Goal: Task Accomplishment & Management: Use online tool/utility

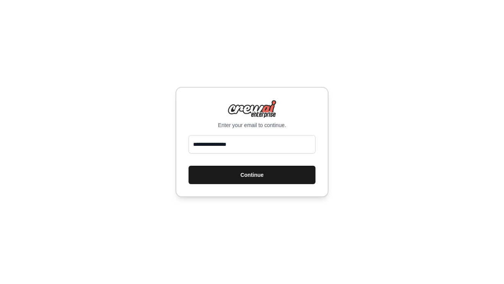
type input "**********"
click at [281, 184] on button "Continue" at bounding box center [251, 174] width 127 height 18
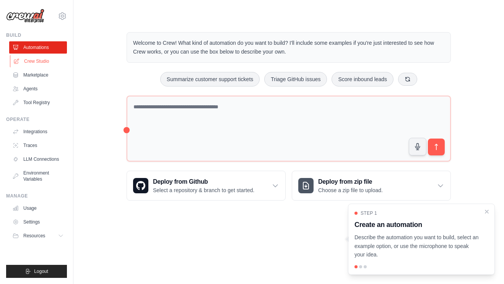
click at [23, 62] on link "Crew Studio" at bounding box center [39, 61] width 58 height 12
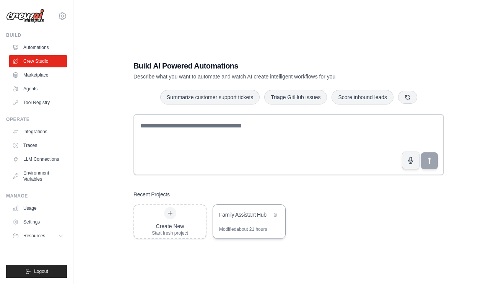
click at [240, 218] on div "Family Assistant Hub" at bounding box center [245, 215] width 52 height 8
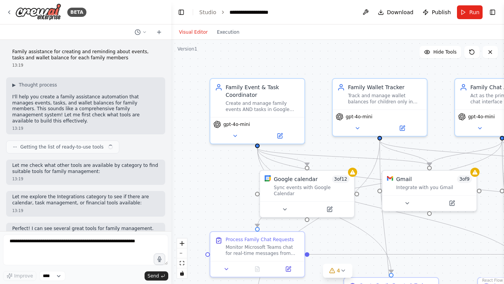
scroll to position [7264, 0]
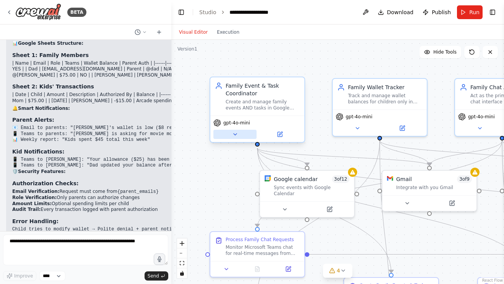
click at [226, 137] on button at bounding box center [234, 134] width 43 height 9
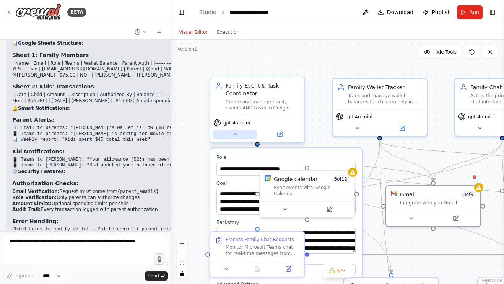
click at [238, 136] on button at bounding box center [234, 134] width 43 height 9
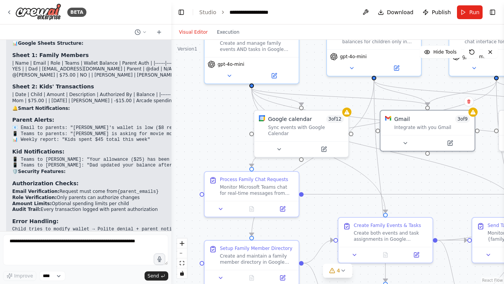
click at [196, 126] on div ".deletable-edge-delete-btn { width: 20px; height: 20px; border: 0px solid #ffff…" at bounding box center [337, 162] width 332 height 244
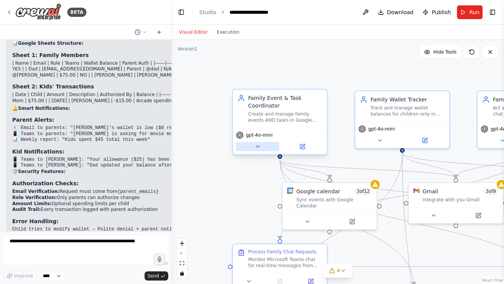
click at [265, 145] on button at bounding box center [257, 146] width 43 height 9
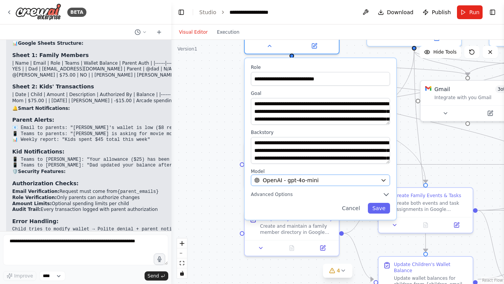
click at [384, 180] on icon "button" at bounding box center [382, 180] width 3 height 2
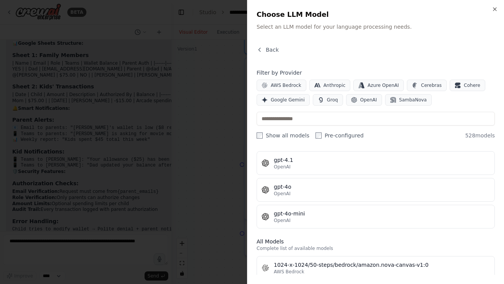
scroll to position [130, 0]
click at [492, 8] on icon "button" at bounding box center [494, 9] width 6 height 6
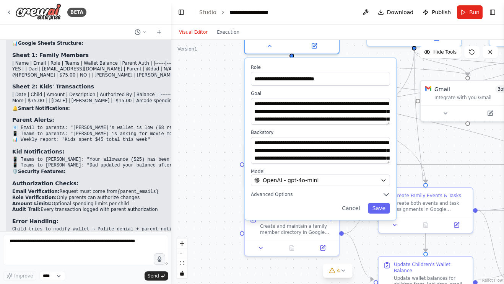
click at [214, 114] on div ".deletable-edge-delete-btn { width: 20px; height: 20px; border: 0px solid #ffff…" at bounding box center [337, 162] width 332 height 244
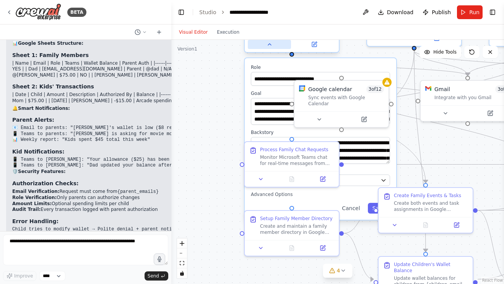
click at [273, 49] on button at bounding box center [269, 44] width 43 height 9
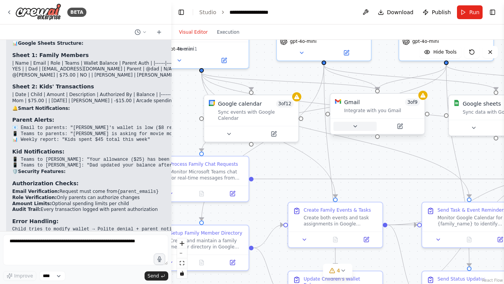
click at [354, 129] on icon at bounding box center [355, 126] width 6 height 6
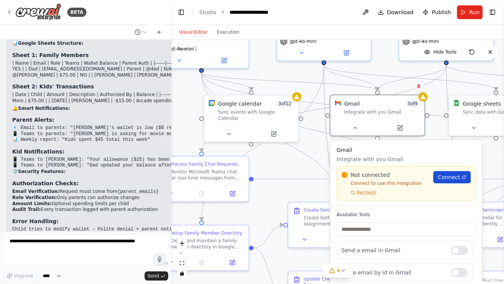
click at [455, 179] on span "Connect" at bounding box center [448, 177] width 22 height 8
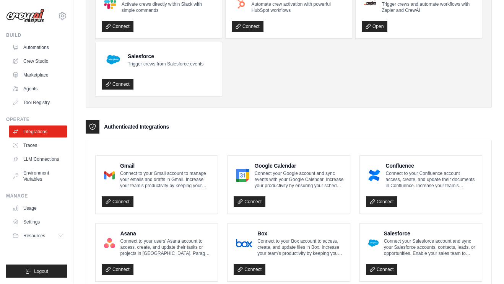
scroll to position [74, 0]
click at [124, 200] on link "Connect" at bounding box center [118, 201] width 32 height 11
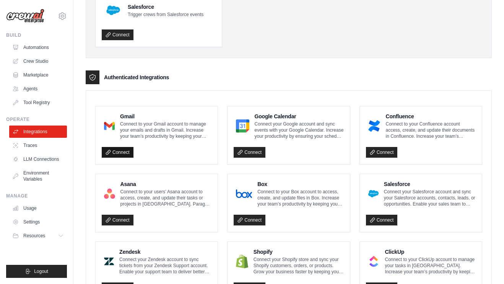
scroll to position [111, 0]
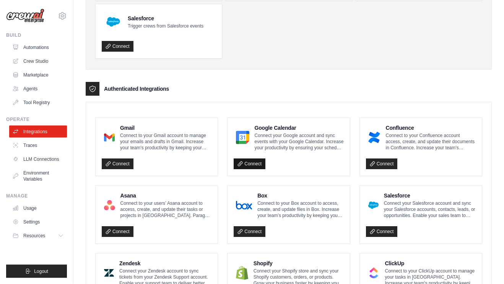
click at [258, 164] on link "Connect" at bounding box center [249, 164] width 32 height 11
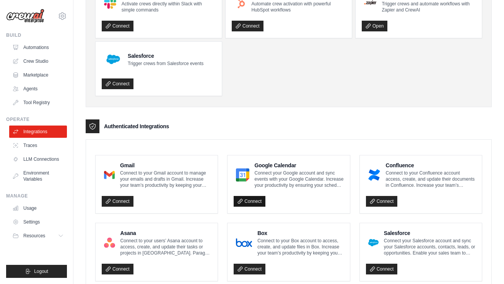
scroll to position [78, 0]
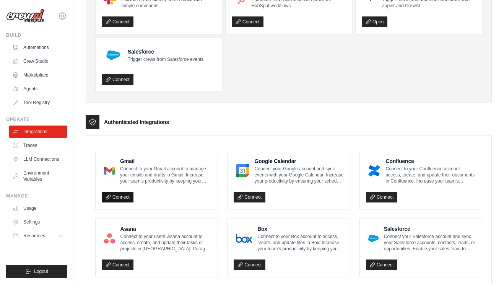
click at [125, 194] on link "Connect" at bounding box center [118, 196] width 32 height 11
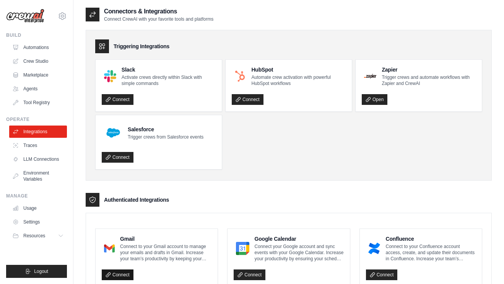
scroll to position [0, 0]
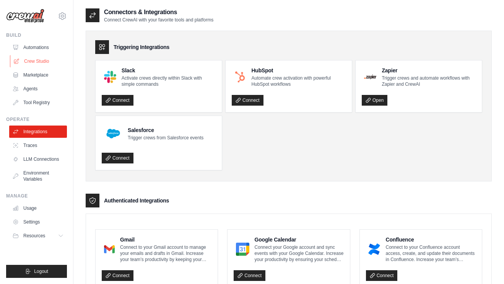
click at [45, 60] on link "Crew Studio" at bounding box center [39, 61] width 58 height 12
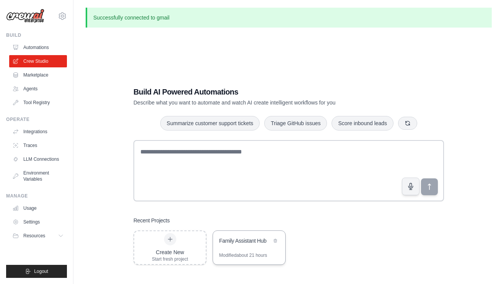
click at [238, 252] on div "Family Assistant Hub" at bounding box center [249, 240] width 72 height 21
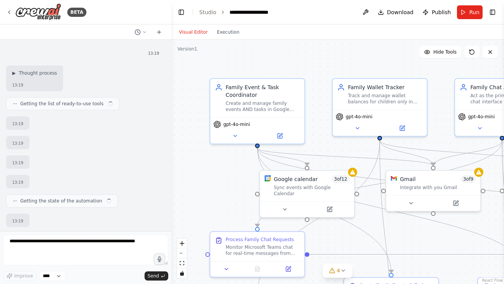
scroll to position [7264, 0]
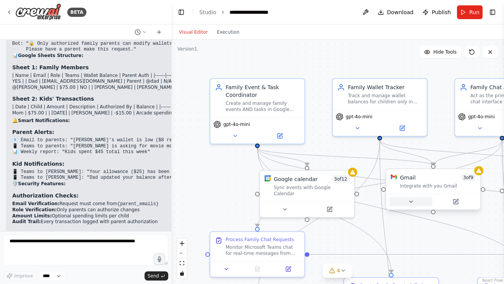
click at [406, 203] on button at bounding box center [410, 201] width 43 height 9
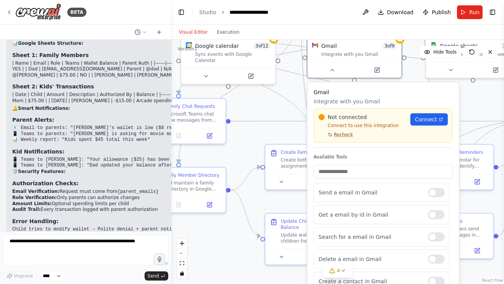
click at [345, 135] on span "Recheck" at bounding box center [343, 134] width 19 height 6
click at [437, 122] on link "Connect" at bounding box center [428, 119] width 37 height 12
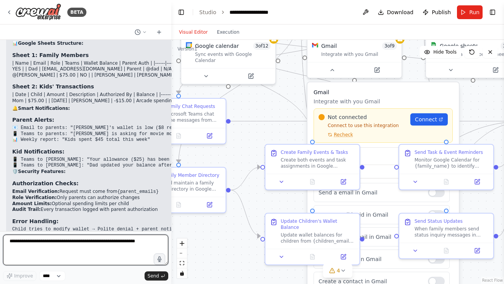
click at [70, 246] on textarea at bounding box center [85, 249] width 165 height 31
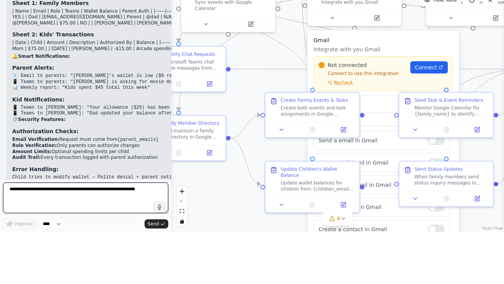
scroll to position [25, 0]
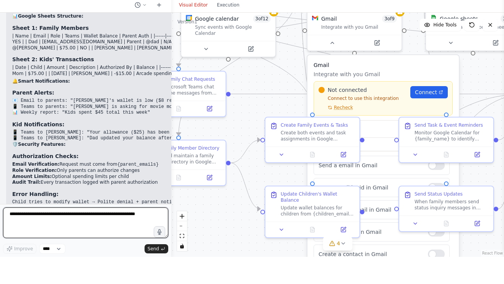
click at [30, 234] on textarea at bounding box center [85, 249] width 165 height 31
type textarea "*"
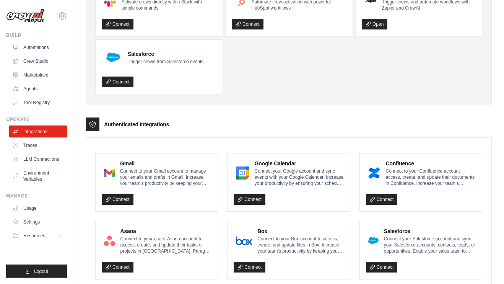
scroll to position [76, 0]
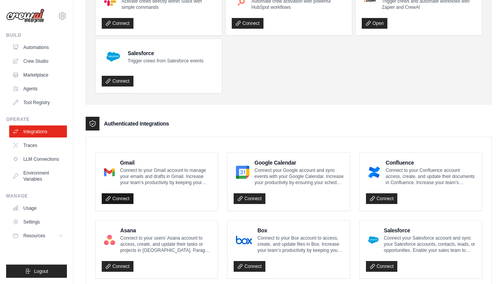
click at [126, 201] on link "Connect" at bounding box center [118, 198] width 32 height 11
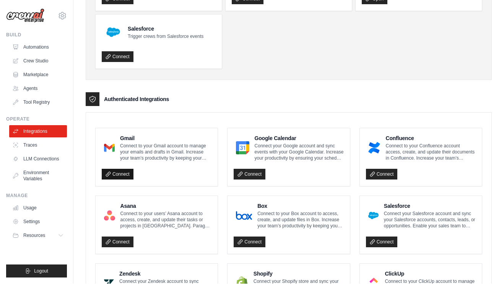
scroll to position [101, 0]
